Goal: Transaction & Acquisition: Download file/media

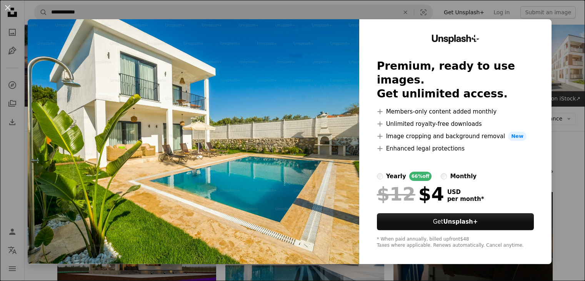
scroll to position [386, 0]
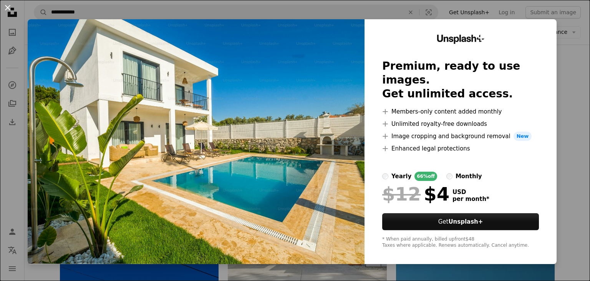
click at [3, 7] on button "An X shape" at bounding box center [7, 7] width 9 height 9
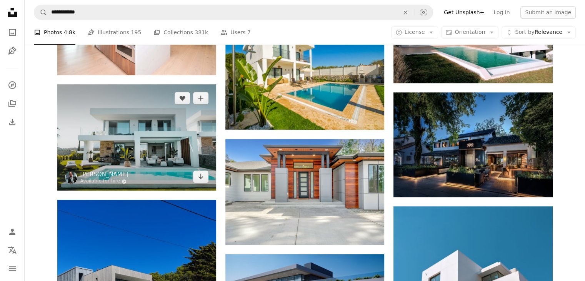
scroll to position [447, 0]
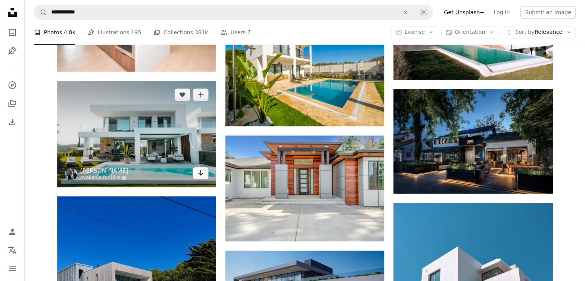
click at [196, 170] on link "Arrow pointing down" at bounding box center [200, 173] width 15 height 12
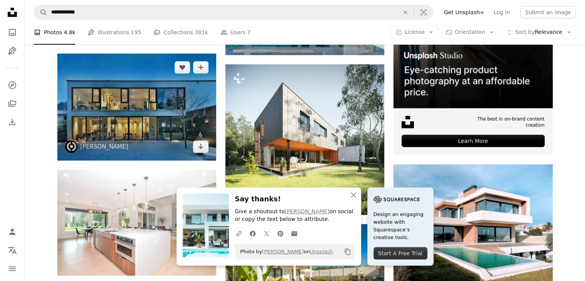
scroll to position [245, 0]
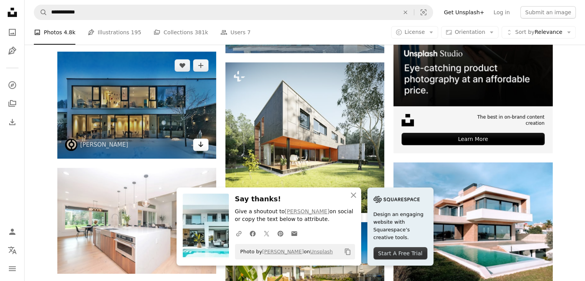
click at [198, 145] on icon "Arrow pointing down" at bounding box center [201, 144] width 6 height 9
